Goal: Task Accomplishment & Management: Manage account settings

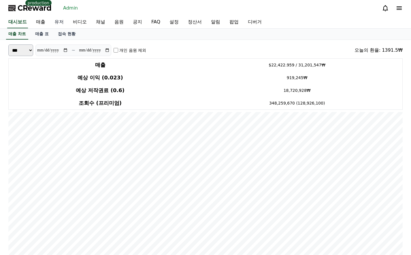
click at [63, 21] on link "유저" at bounding box center [59, 22] width 18 height 12
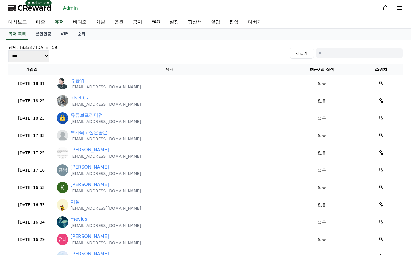
click at [340, 55] on input at bounding box center [359, 53] width 86 height 10
paste input "**********"
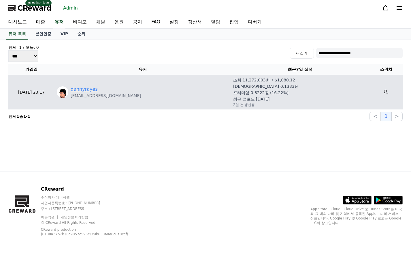
click at [80, 91] on link "dannyrayes" at bounding box center [84, 89] width 27 height 7
click at [95, 93] on p "dannyrayes97@gmail.com" at bounding box center [106, 96] width 71 height 6
click at [87, 92] on link "dannyrayes" at bounding box center [84, 89] width 27 height 7
click at [76, 90] on link "dannyrayes" at bounding box center [84, 89] width 27 height 7
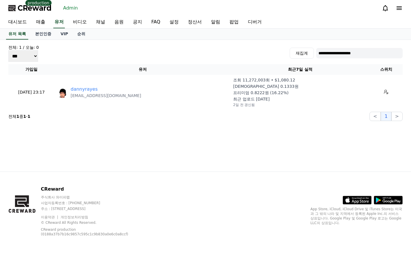
click at [335, 53] on input "**********" at bounding box center [359, 53] width 86 height 10
click at [339, 54] on input "**********" at bounding box center [359, 53] width 86 height 10
paste input
type input "**********"
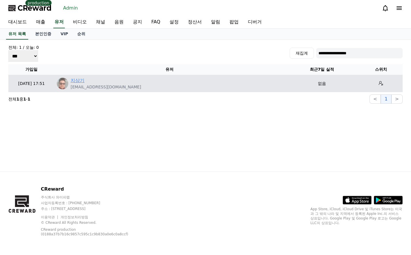
click at [77, 77] on link "지상기" at bounding box center [78, 80] width 14 height 7
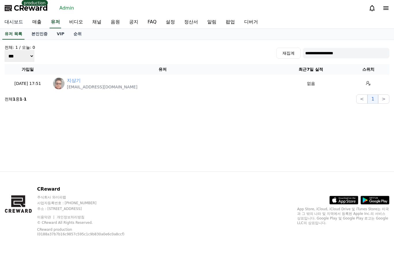
click at [18, 21] on link "대시보드" at bounding box center [14, 22] width 28 height 12
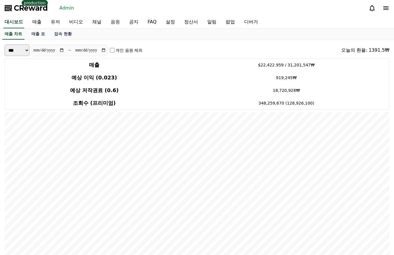
click at [117, 21] on link "음원" at bounding box center [115, 22] width 18 height 12
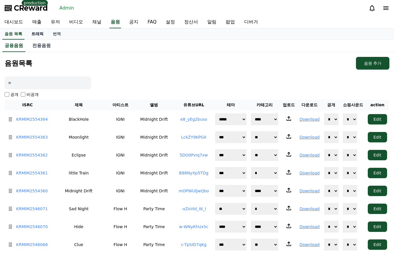
click at [41, 34] on link "트래픽" at bounding box center [37, 34] width 21 height 11
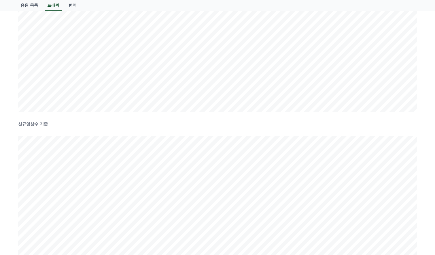
scroll to position [29, 0]
click at [51, 25] on input at bounding box center [41, 25] width 47 height 13
type input "****"
click at [83, 27] on button "검색" at bounding box center [79, 25] width 24 height 13
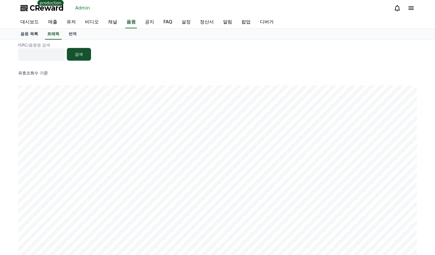
click at [57, 58] on input at bounding box center [41, 54] width 47 height 13
type input "****"
click at [77, 54] on button "검색" at bounding box center [79, 54] width 24 height 13
click at [73, 21] on link "유저" at bounding box center [71, 22] width 18 height 12
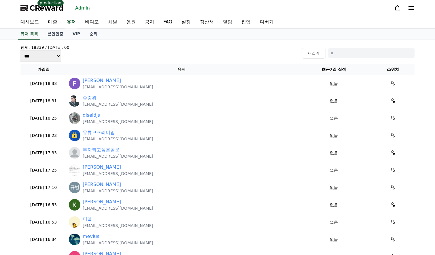
click at [334, 49] on input at bounding box center [371, 53] width 86 height 10
type input "*"
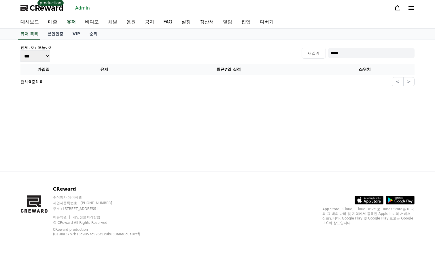
click at [354, 52] on input "*****" at bounding box center [371, 53] width 86 height 10
type input "****"
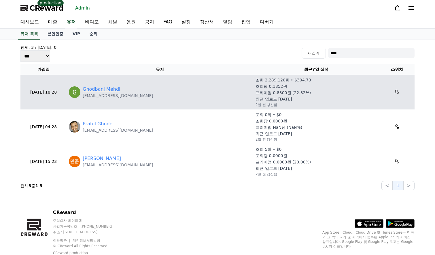
click at [100, 87] on link "Ghodbani Mehdi" at bounding box center [102, 89] width 38 height 7
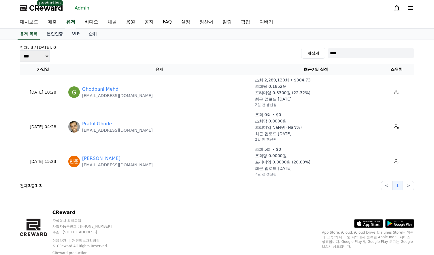
click at [151, 60] on div "전체: 3 / 오늘: 0 *** *** *** 재집계 ****" at bounding box center [217, 52] width 394 height 17
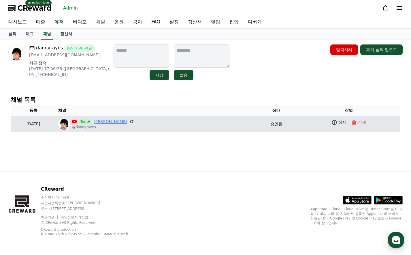
click at [124, 119] on link "[PERSON_NAME]" at bounding box center [110, 121] width 33 height 6
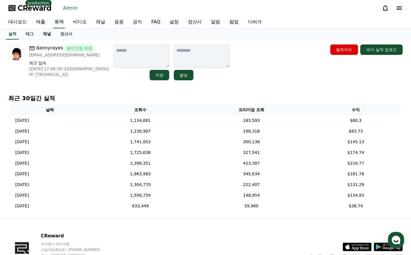
click at [50, 33] on link "채널" at bounding box center [46, 34] width 17 height 11
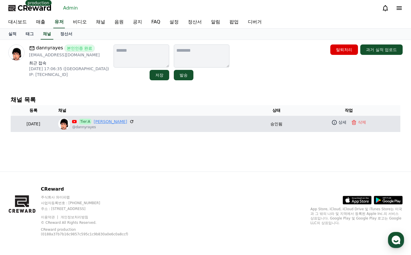
click at [120, 122] on link "[PERSON_NAME]" at bounding box center [110, 121] width 33 height 6
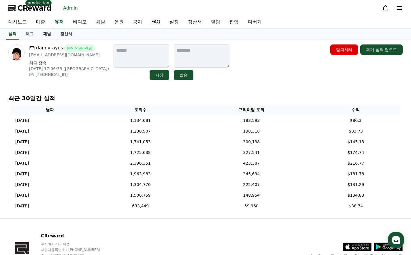
click at [49, 35] on link "채널" at bounding box center [46, 34] width 17 height 11
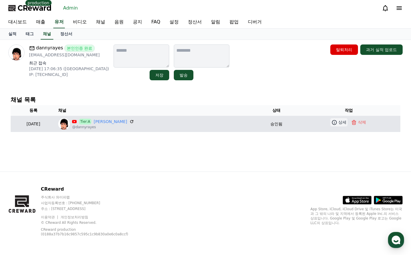
click at [334, 123] on icon at bounding box center [335, 122] width 6 height 6
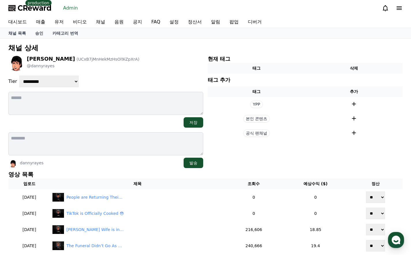
click at [148, 74] on div "**********" at bounding box center [105, 111] width 195 height 113
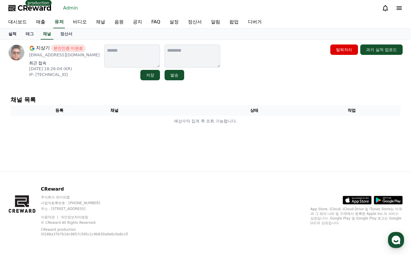
click at [8, 31] on link "실적" at bounding box center [12, 34] width 17 height 11
click at [43, 34] on link "채널" at bounding box center [46, 34] width 17 height 11
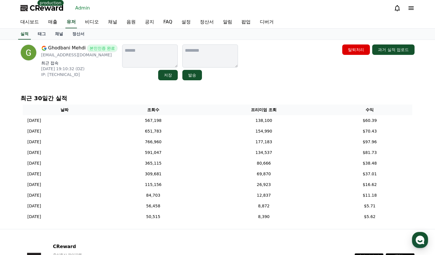
click at [59, 32] on link "채널" at bounding box center [58, 34] width 17 height 11
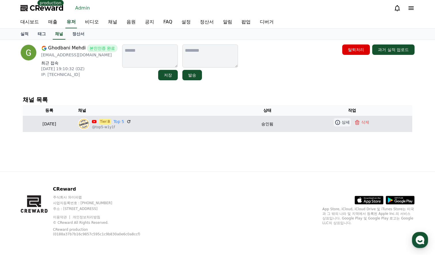
click at [338, 121] on icon at bounding box center [338, 122] width 6 height 6
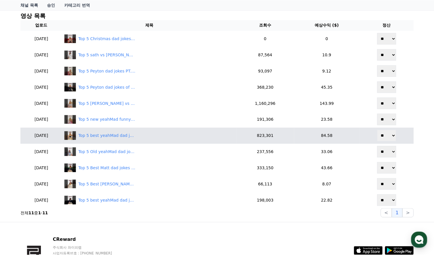
scroll to position [144, 0]
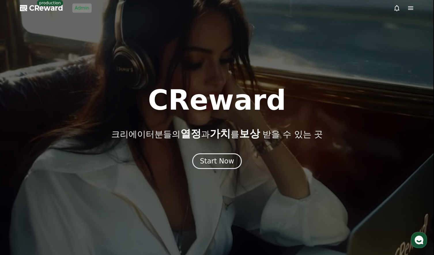
click at [85, 10] on link "Admin" at bounding box center [81, 7] width 19 height 9
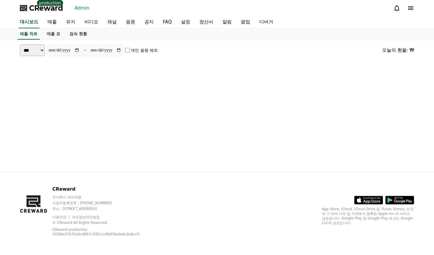
click at [71, 22] on link "유저" at bounding box center [70, 22] width 18 height 12
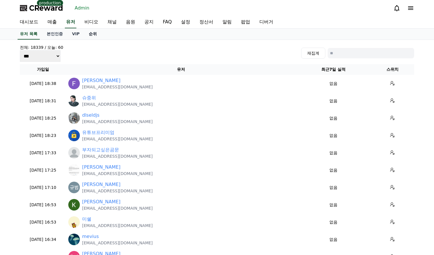
click at [90, 39] on link "순위" at bounding box center [92, 34] width 17 height 11
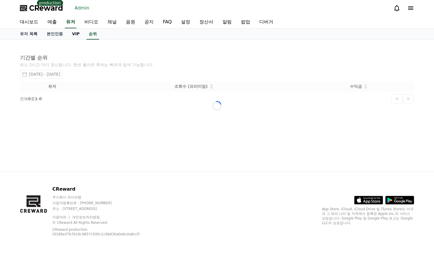
click at [75, 34] on link "VIP" at bounding box center [75, 34] width 17 height 11
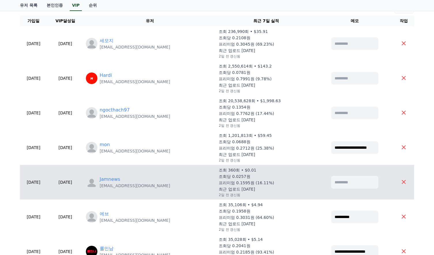
scroll to position [115, 0]
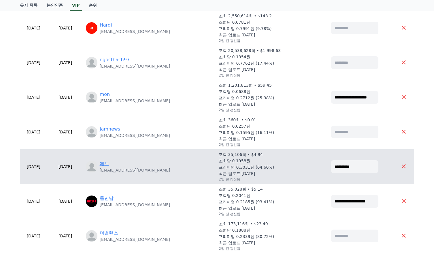
click at [109, 161] on link "에브" at bounding box center [104, 163] width 9 height 7
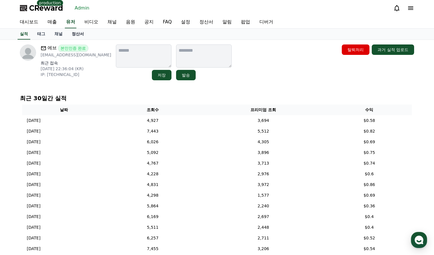
click at [78, 37] on link "정산서" at bounding box center [77, 34] width 21 height 11
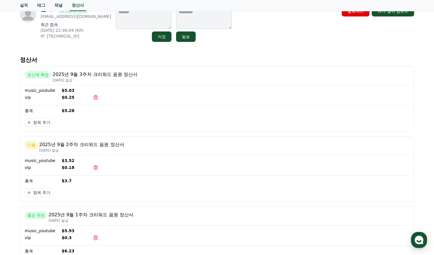
scroll to position [29, 0]
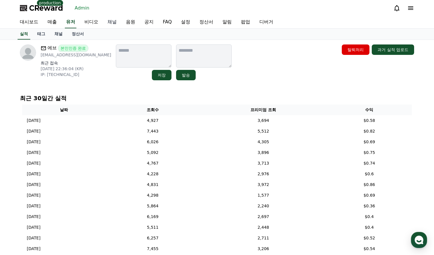
click at [110, 22] on link "채널" at bounding box center [112, 22] width 18 height 12
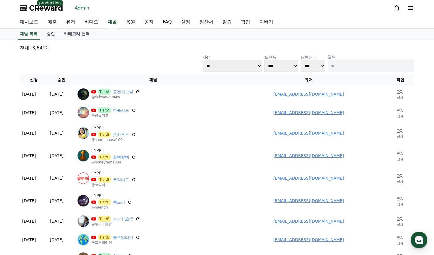
click at [73, 23] on link "유저" at bounding box center [70, 22] width 18 height 12
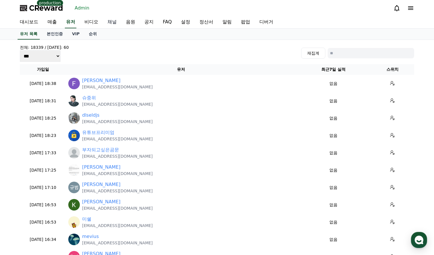
click at [118, 21] on link "채널" at bounding box center [112, 22] width 18 height 12
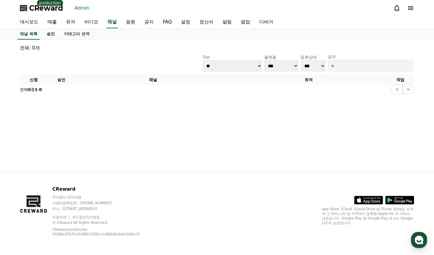
click at [50, 35] on link "승인" at bounding box center [50, 34] width 17 height 11
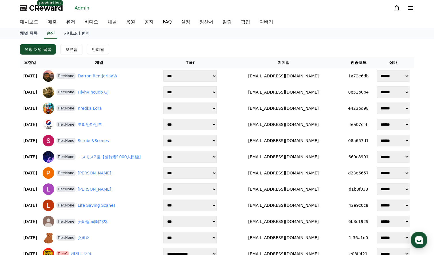
click at [73, 23] on link "유저" at bounding box center [70, 22] width 18 height 12
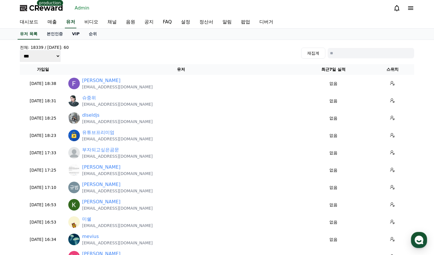
click at [80, 34] on link "VIP" at bounding box center [75, 34] width 17 height 11
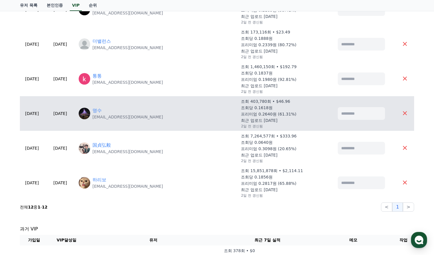
scroll to position [317, 0]
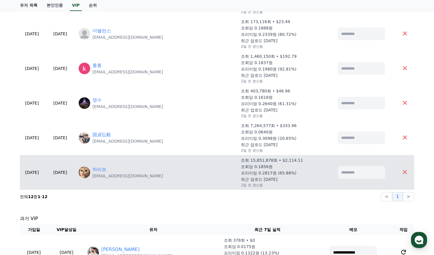
click at [124, 165] on td "하리보 newsrang55@gmail.com" at bounding box center [157, 172] width 163 height 35
click at [106, 167] on link "하리보" at bounding box center [100, 169] width 14 height 7
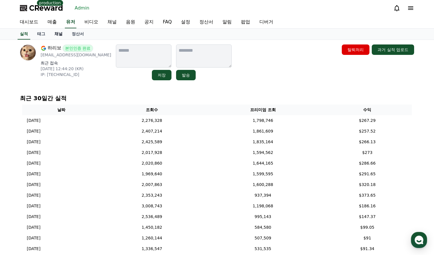
click at [61, 36] on link "채널" at bounding box center [58, 34] width 17 height 11
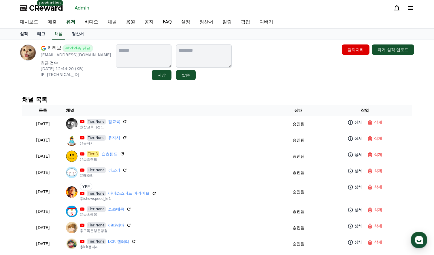
click at [27, 32] on link "실적" at bounding box center [23, 34] width 17 height 11
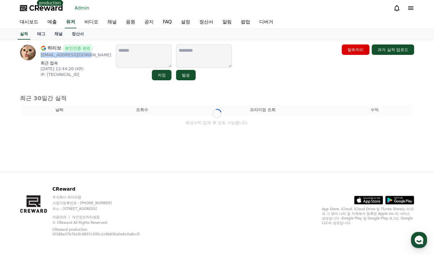
drag, startPoint x: 86, startPoint y: 57, endPoint x: 40, endPoint y: 57, distance: 45.6
click at [40, 57] on div "하리보 본인인증 완료 [EMAIL_ADDRESS][DOMAIN_NAME] 최근 접속 [DATE] 12:44:20 (KR) IP: [TECHNI…" at bounding box center [65, 62] width 91 height 36
copy p "[EMAIL_ADDRESS][DOMAIN_NAME]"
click at [77, 25] on div "대시보드 매출 유저 비디오 채널 음원 공지 FAQ 설정 정산서 알림 팝업 디버거" at bounding box center [217, 22] width 404 height 12
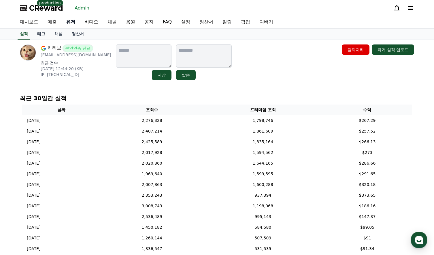
click at [70, 20] on link "유저" at bounding box center [71, 22] width 12 height 12
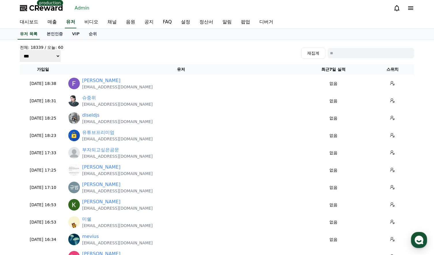
click at [356, 55] on input at bounding box center [371, 53] width 86 height 10
paste input "**********"
type input "**********"
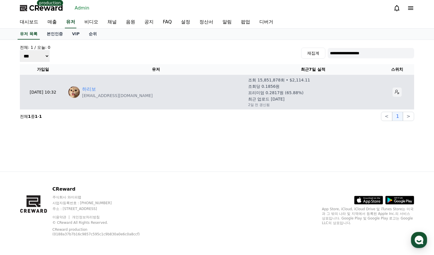
click at [395, 94] on icon at bounding box center [397, 92] width 5 height 5
